Goal: Task Accomplishment & Management: Complete application form

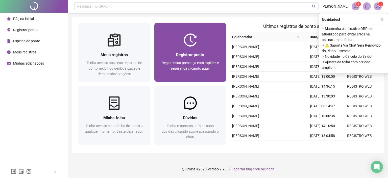
click at [180, 55] on span "Registrar ponto" at bounding box center [190, 54] width 28 height 5
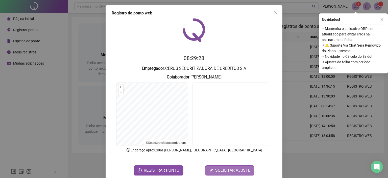
click at [223, 166] on button "SOLICITAR AJUSTE" at bounding box center [229, 170] width 49 height 10
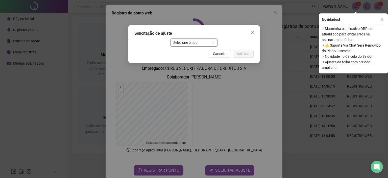
click at [191, 45] on span "Selecione o tipo" at bounding box center [194, 43] width 42 height 8
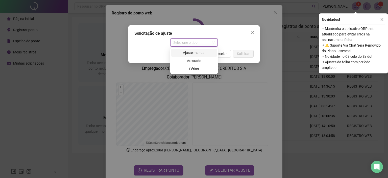
click at [191, 52] on div "Ajuste manual" at bounding box center [194, 53] width 40 height 6
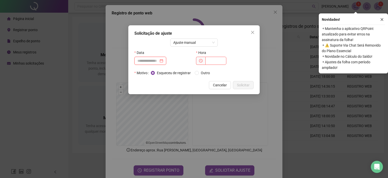
click at [151, 58] on input at bounding box center [147, 61] width 21 height 6
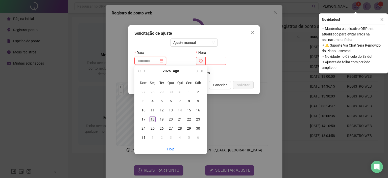
type input "**********"
click at [155, 119] on div "18" at bounding box center [153, 119] width 6 height 6
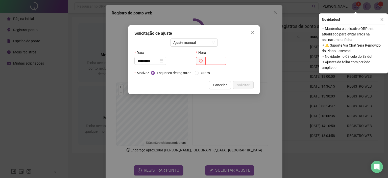
click at [205, 63] on span at bounding box center [200, 61] width 9 height 8
click at [214, 60] on input "text" at bounding box center [215, 61] width 21 height 8
type input "*****"
click at [244, 84] on span "Solicitar" at bounding box center [243, 85] width 13 height 6
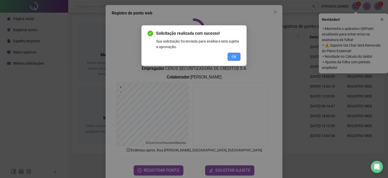
click at [235, 54] on span "OK" at bounding box center [234, 57] width 5 height 6
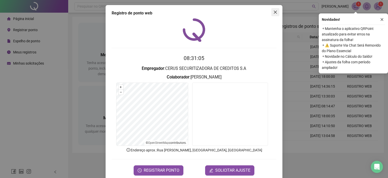
click at [275, 11] on icon "close" at bounding box center [275, 12] width 4 height 4
